Goal: Information Seeking & Learning: Learn about a topic

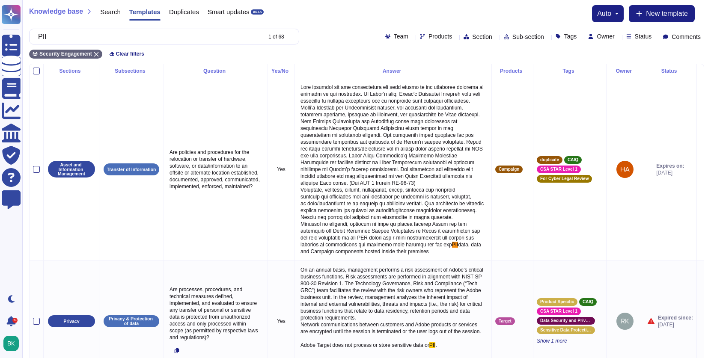
click at [428, 34] on span "Products" at bounding box center [440, 36] width 24 height 6
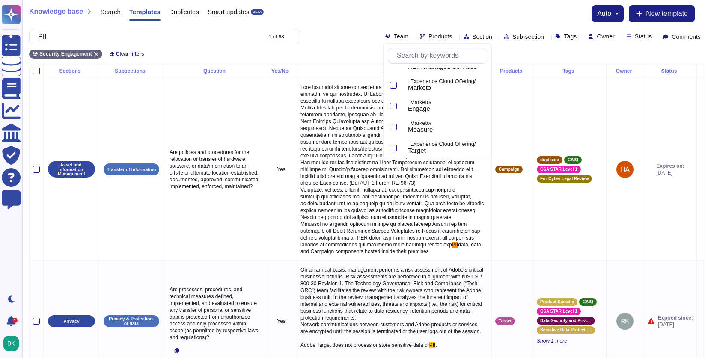
scroll to position [287, 0]
click at [393, 84] on div at bounding box center [393, 83] width 7 height 7
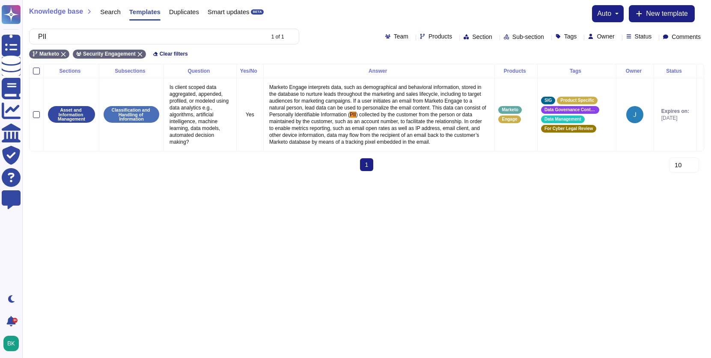
click at [237, 178] on html "Questionnaires Knowledge Base Documents Analytics CAIQ / SIG Trust Center Help …" at bounding box center [355, 89] width 711 height 178
click at [138, 37] on input "PII" at bounding box center [149, 36] width 230 height 15
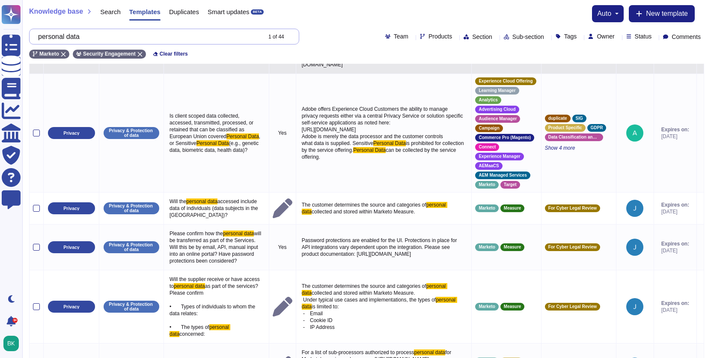
scroll to position [115, 0]
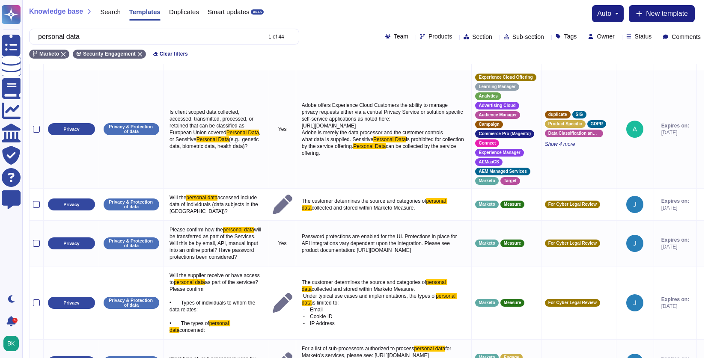
type input "personal data"
click at [416, 40] on div "personal data 1 of 44 Team Products Section Sub-section Tags Owner Status Comme…" at bounding box center [366, 37] width 675 height 16
click at [428, 36] on span "Products" at bounding box center [440, 36] width 24 height 6
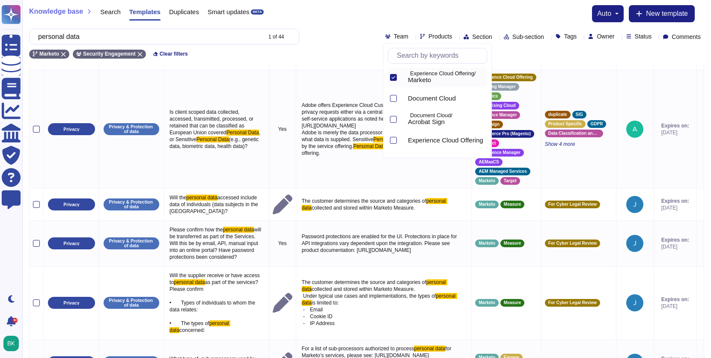
click at [308, 38] on div "personal data 1 of 44 Team Products Section Sub-section Tags Owner Status Comme…" at bounding box center [366, 37] width 675 height 16
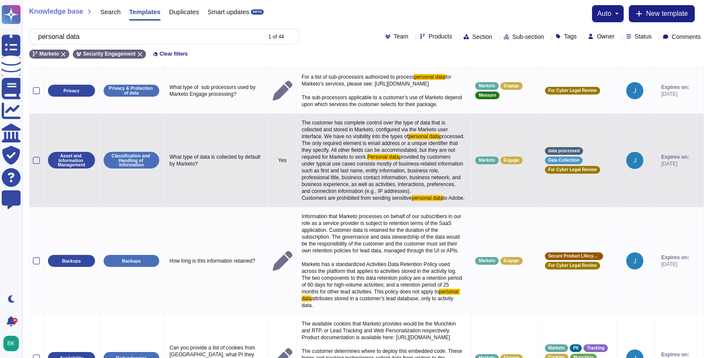
scroll to position [429, 0]
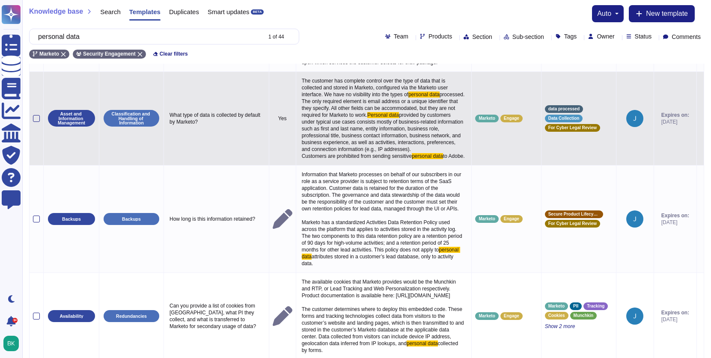
drag, startPoint x: 320, startPoint y: 210, endPoint x: 286, endPoint y: 122, distance: 94.4
click at [299, 122] on p "The customer has complete control over the type of data that is collected and s…" at bounding box center [383, 118] width 169 height 86
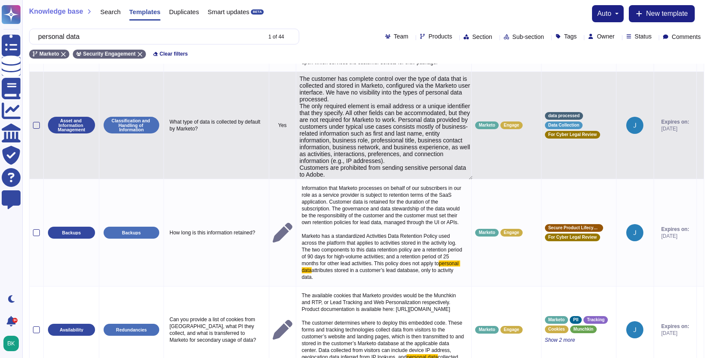
type textarea "The customer has complete control over the type of data that is collected and s…"
drag, startPoint x: 286, startPoint y: 120, endPoint x: 329, endPoint y: 213, distance: 102.2
click at [329, 180] on textarea "The customer has complete control over the type of data that is collected and s…" at bounding box center [385, 127] width 173 height 104
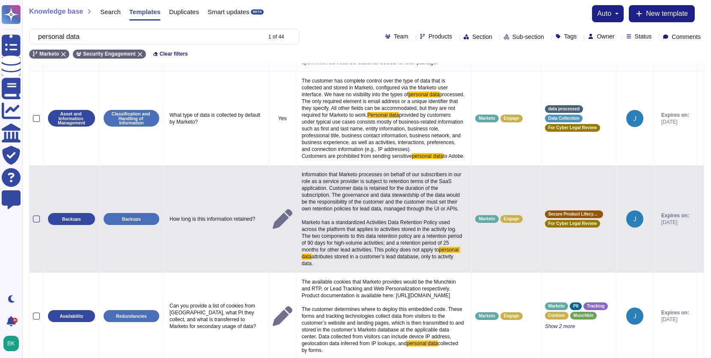
click at [347, 242] on span "Information that Marketo processes on behalf of our subscribers in our role as …" at bounding box center [383, 212] width 162 height 81
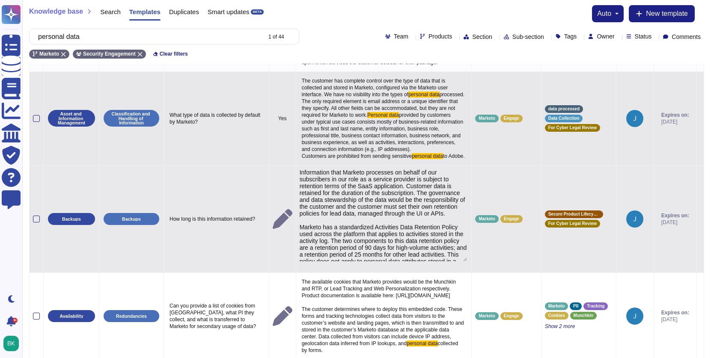
type textarea "Information that Marketo processes on behalf of our subscribers in our role as …"
